Goal: Contribute content: Contribute content

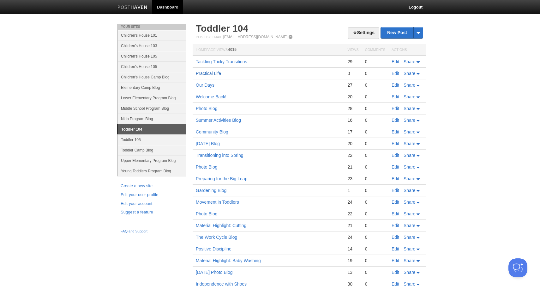
click at [215, 74] on link "Practical Life" at bounding box center [208, 73] width 25 height 5
click at [398, 73] on link "Edit" at bounding box center [396, 73] width 8 height 5
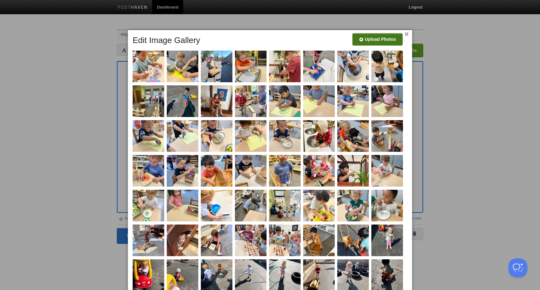
click at [369, 35] on input "file" at bounding box center [188, 42] width 478 height 32
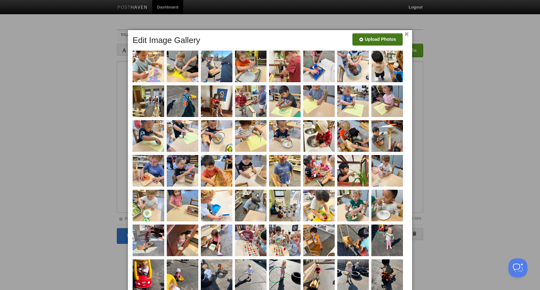
click at [377, 38] on input "file" at bounding box center [188, 42] width 478 height 32
click at [388, 43] on input "file" at bounding box center [188, 42] width 478 height 32
click at [378, 41] on input "file" at bounding box center [188, 42] width 478 height 32
click at [380, 40] on input "file" at bounding box center [188, 42] width 478 height 32
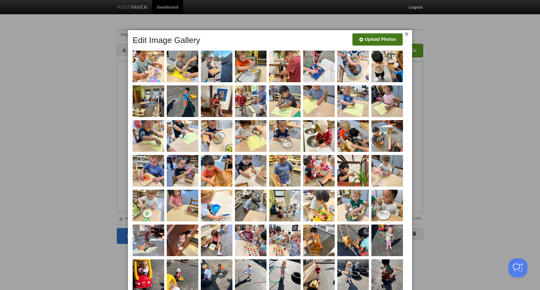
click at [372, 39] on input "file" at bounding box center [188, 42] width 478 height 32
click at [407, 35] on link "×" at bounding box center [407, 34] width 4 height 3
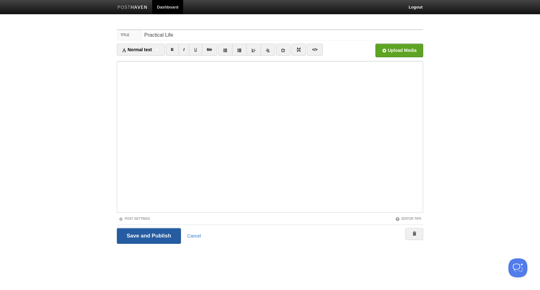
click at [167, 235] on input "Save and Publish" at bounding box center [149, 236] width 64 height 16
